Goal: Use online tool/utility: Utilize a website feature to perform a specific function

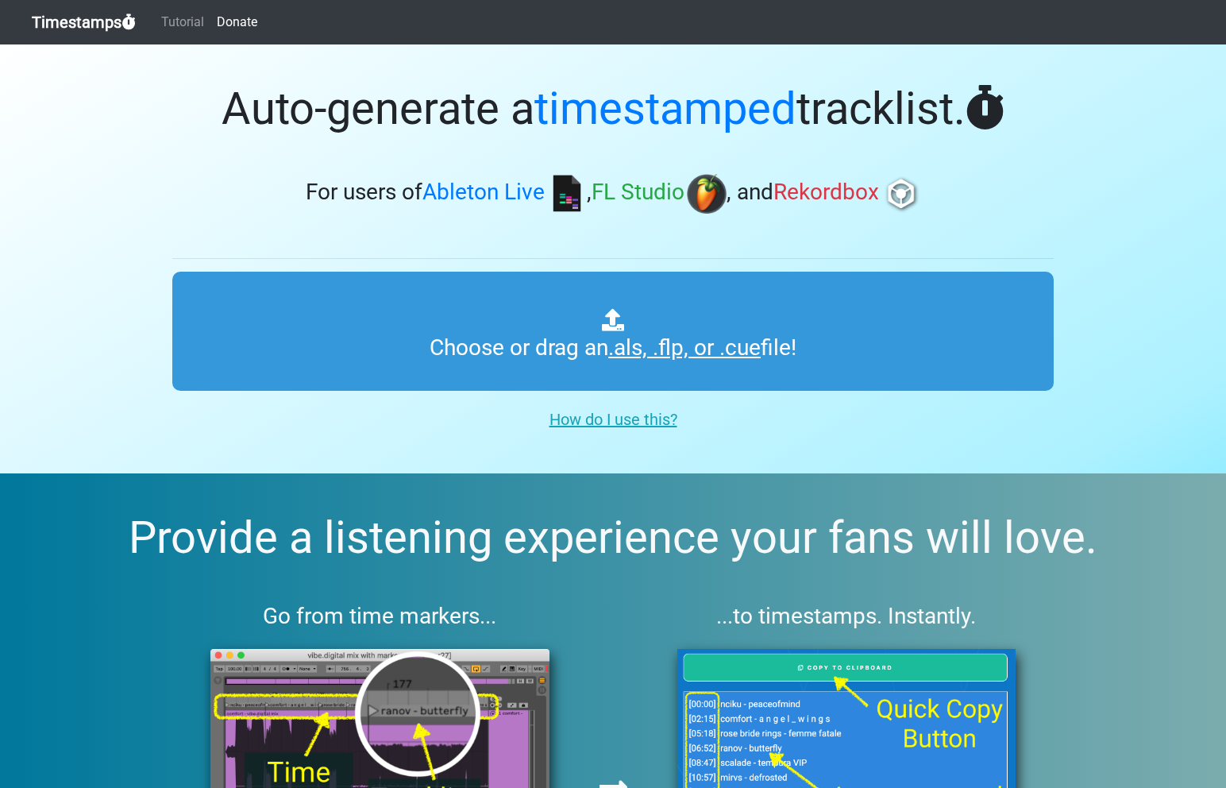
type input "C:\fakepath\ITMXL #003.als"
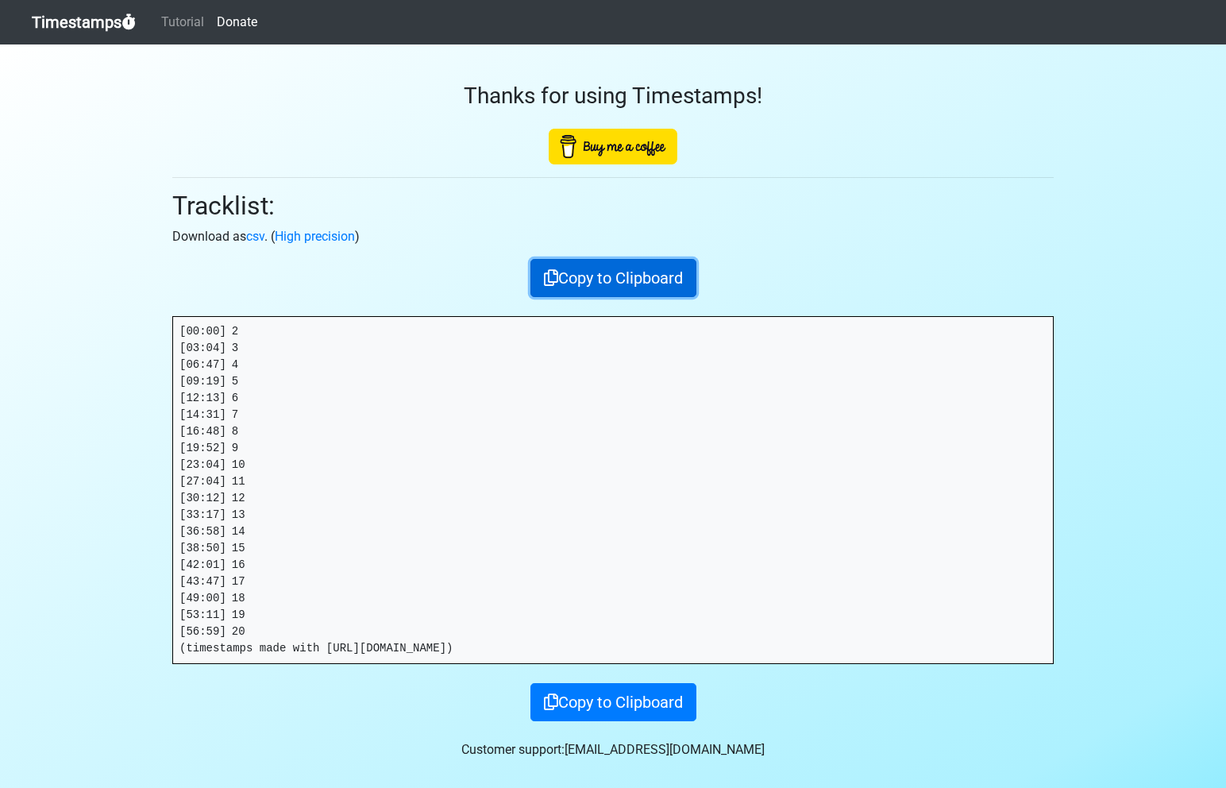
click at [609, 277] on button "Copy to Clipboard" at bounding box center [614, 278] width 166 height 38
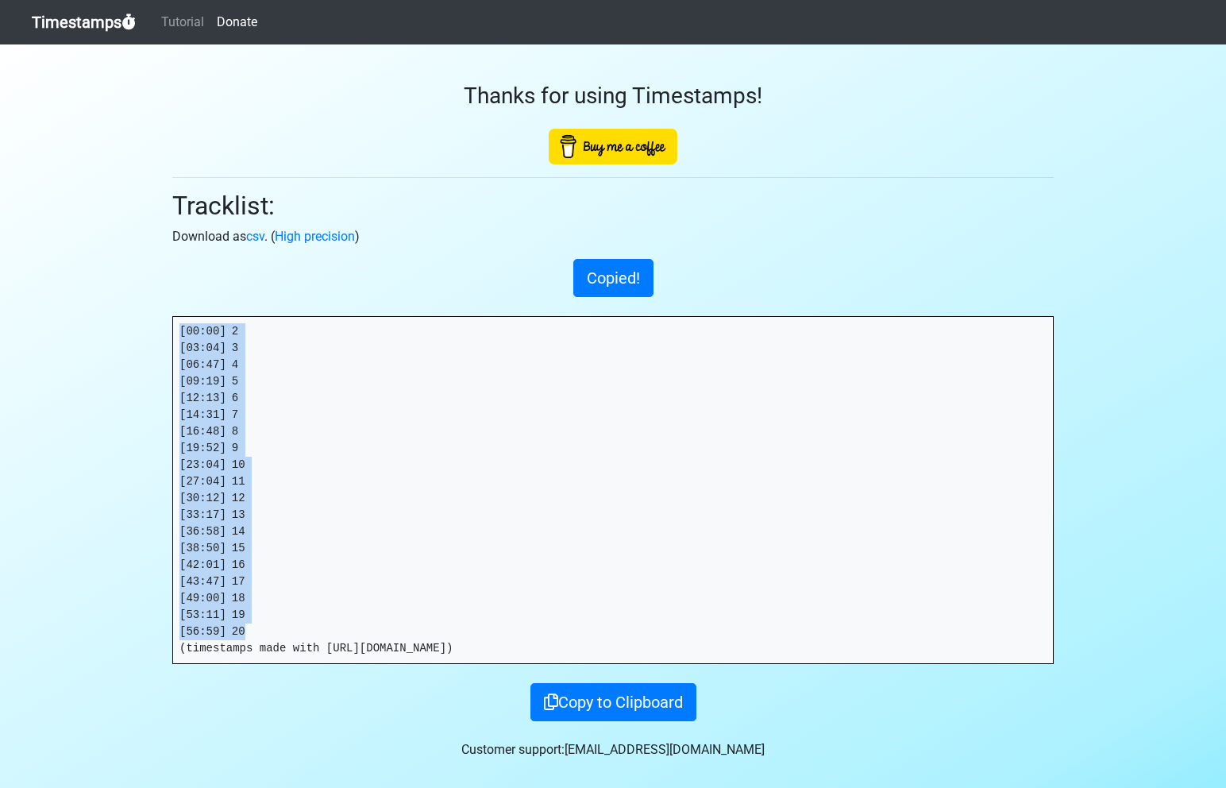
drag, startPoint x: 243, startPoint y: 633, endPoint x: 157, endPoint y: 328, distance: 316.9
click at [157, 328] on section "Thanks for using Timestamps! Tracklist: Download as csv . ( High precision ) Co…" at bounding box center [613, 417] width 1226 height 747
copy pre "[00:00] 2 [03:04] 3 [06:47] 4 [09:19] 5 [12:13] 6 [14:31] 7 [16:48] 8 [19:52] 9…"
click at [79, 22] on link "Timestamps" at bounding box center [84, 22] width 104 height 32
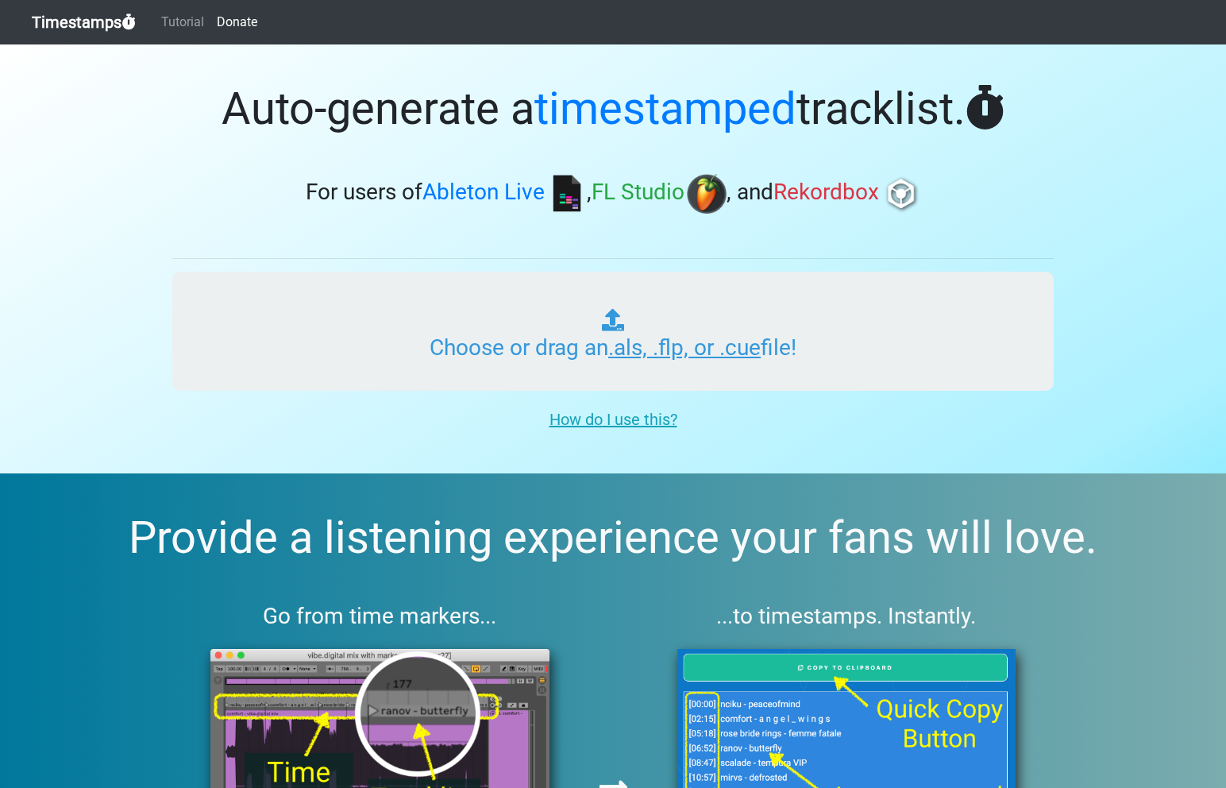
type input "C:\fakepath\ITMXL #004.als"
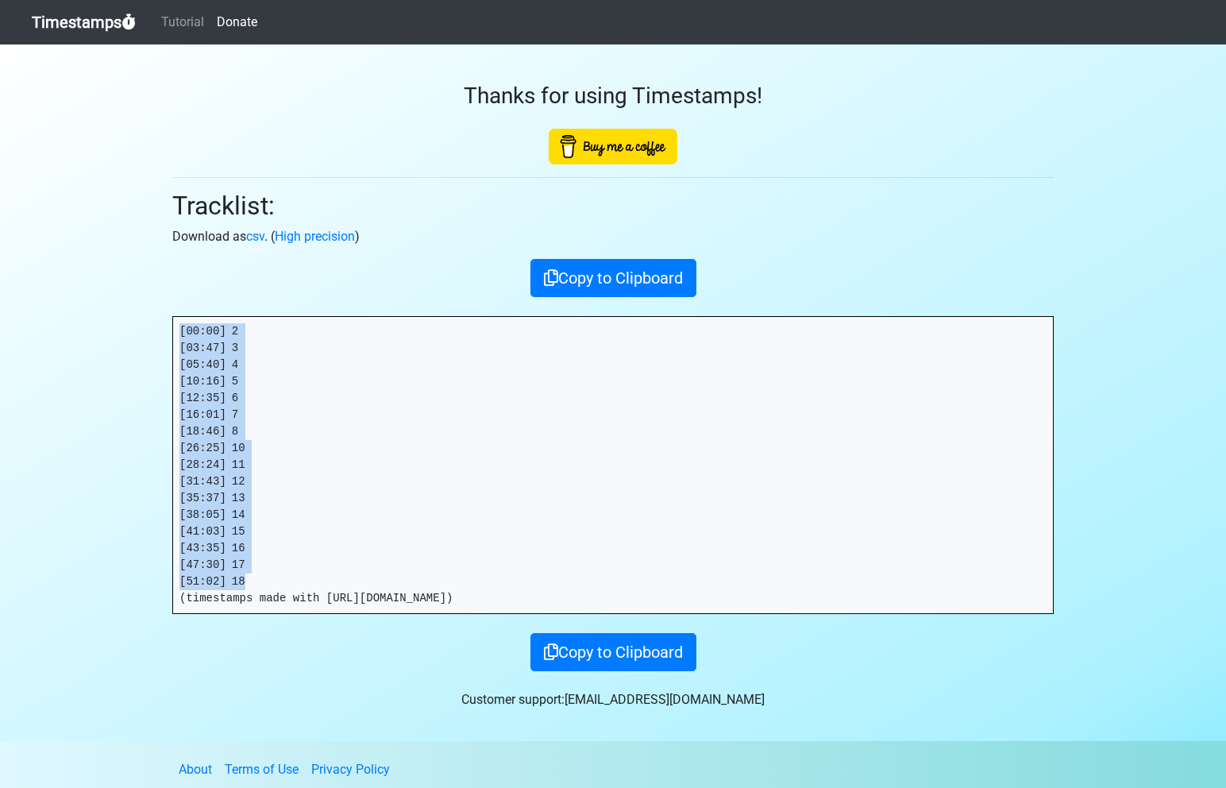
drag, startPoint x: 239, startPoint y: 578, endPoint x: 141, endPoint y: 291, distance: 303.9
click at [141, 291] on section "Thanks for using Timestamps! Tracklist: Download as csv . ( High precision ) Co…" at bounding box center [613, 392] width 1226 height 697
copy pre "[00:00] 2 [03:47] 3 [05:40] 4 [10:16] 5 [12:35] 6 [16:01] 7 [18:46] 8 [26:25] 1…"
